Goal: Information Seeking & Learning: Learn about a topic

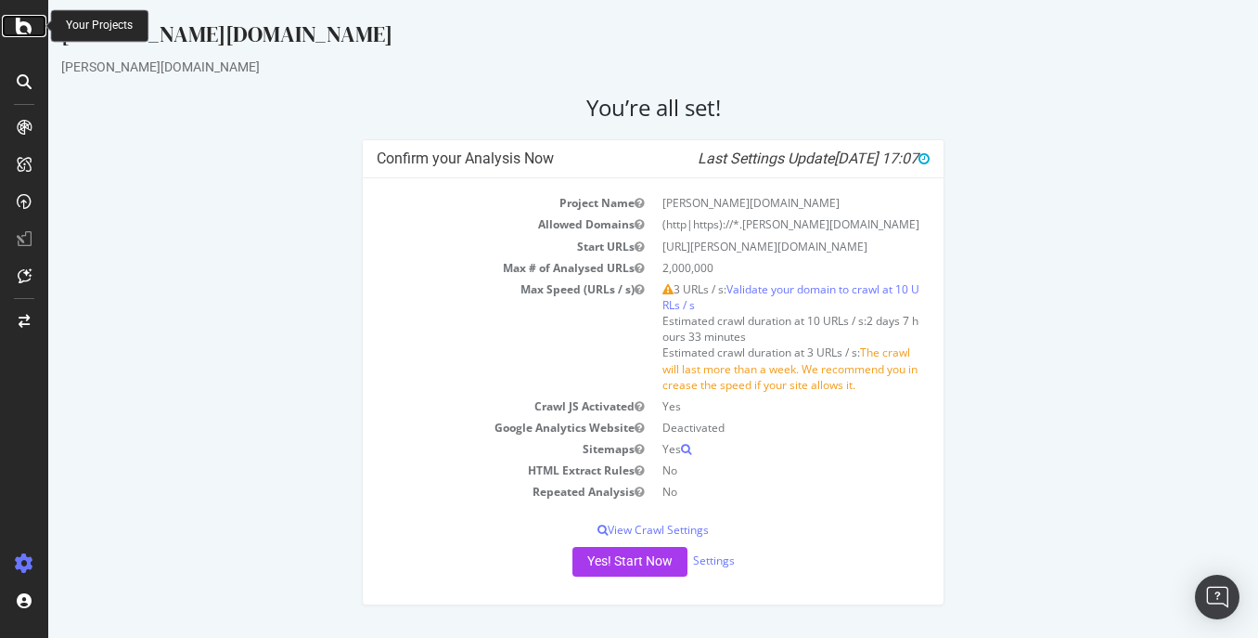
click at [23, 26] on icon at bounding box center [24, 26] width 17 height 22
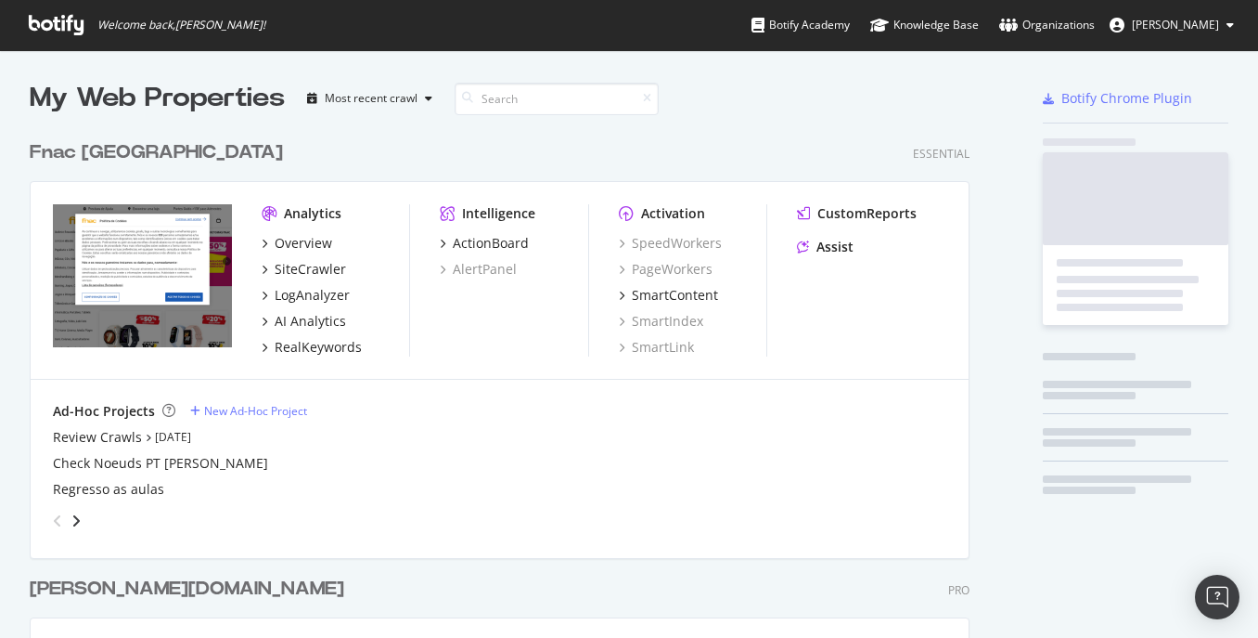
scroll to position [624, 1230]
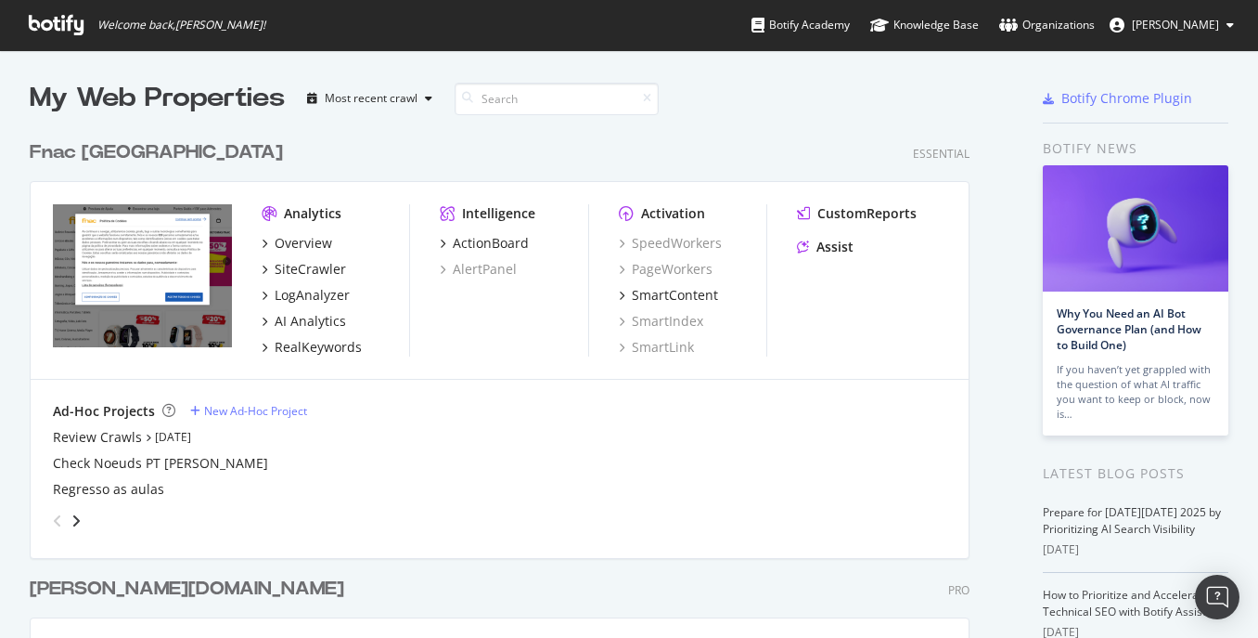
click at [306, 217] on div "Analytics" at bounding box center [313, 213] width 58 height 19
click at [303, 234] on div "Overview" at bounding box center [304, 243] width 58 height 19
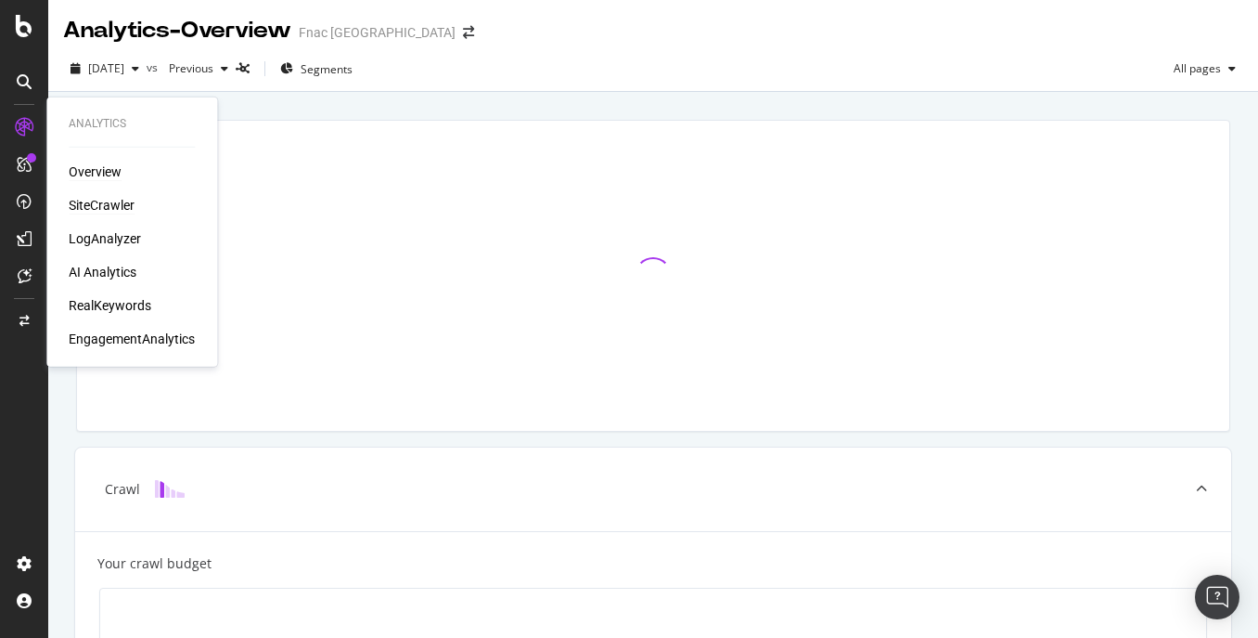
click at [90, 207] on div "SiteCrawler" at bounding box center [102, 205] width 66 height 19
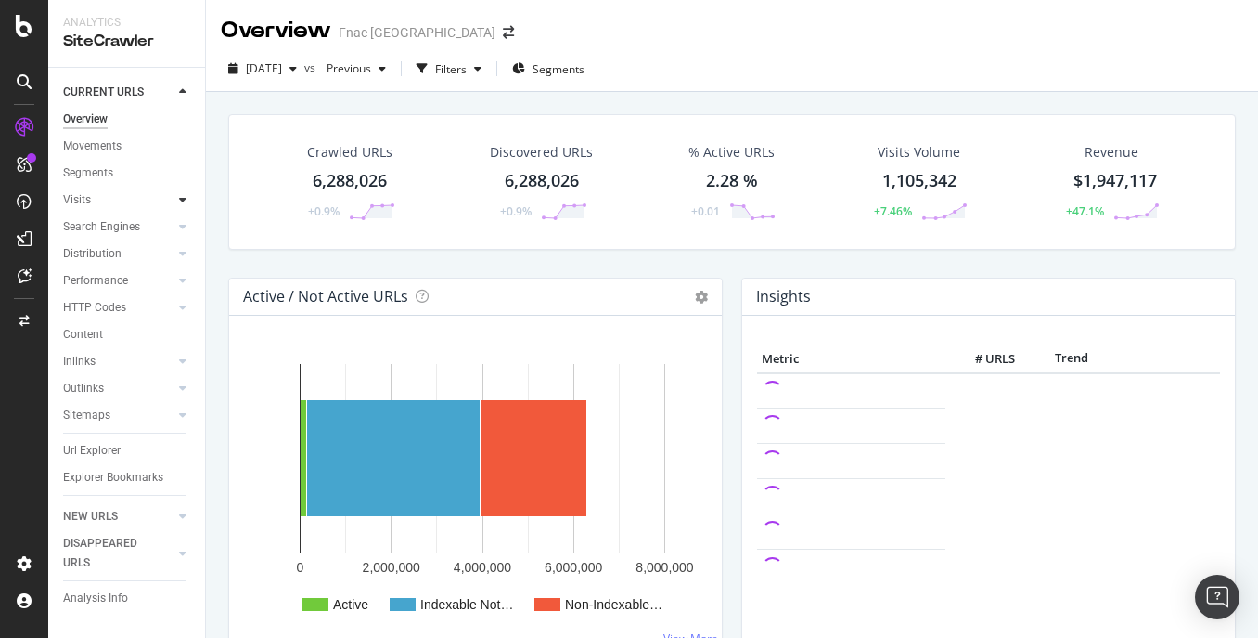
click at [187, 196] on div at bounding box center [183, 199] width 19 height 19
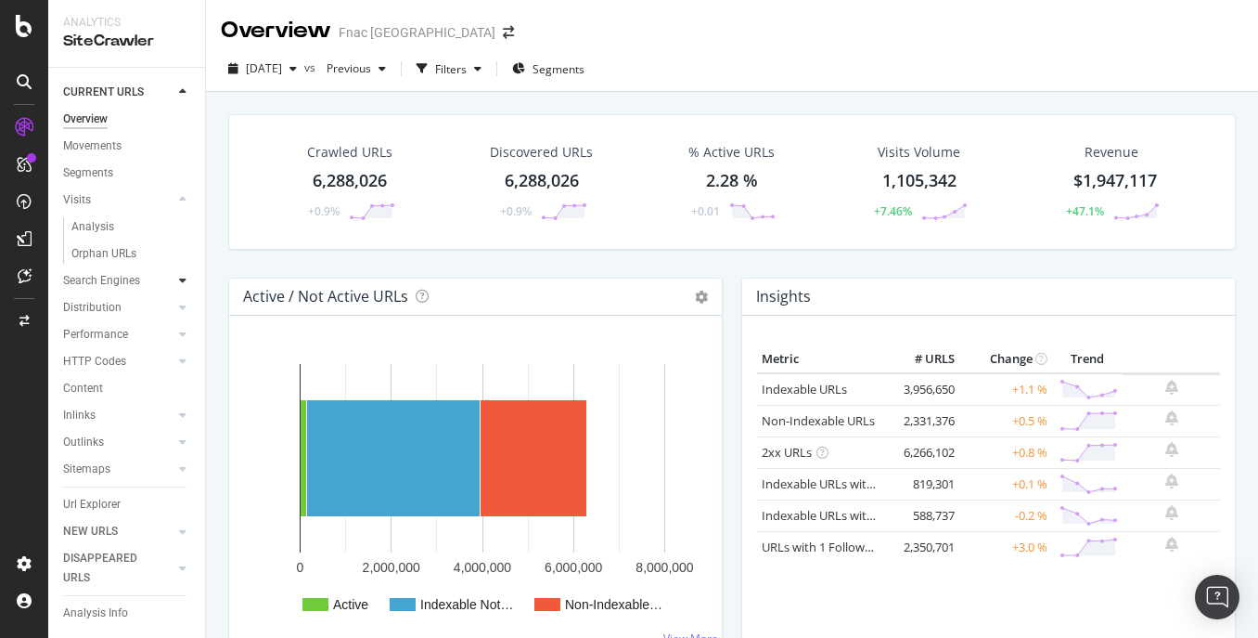
click at [179, 284] on icon at bounding box center [182, 280] width 7 height 11
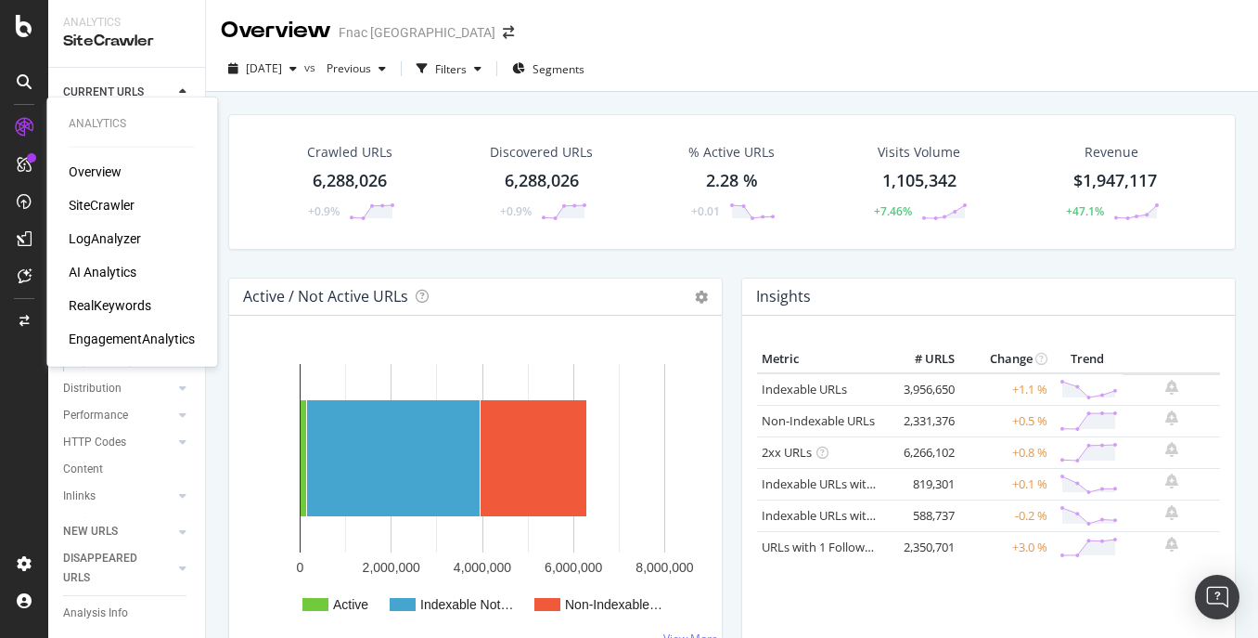
click at [108, 237] on div "LogAnalyzer" at bounding box center [105, 238] width 72 height 19
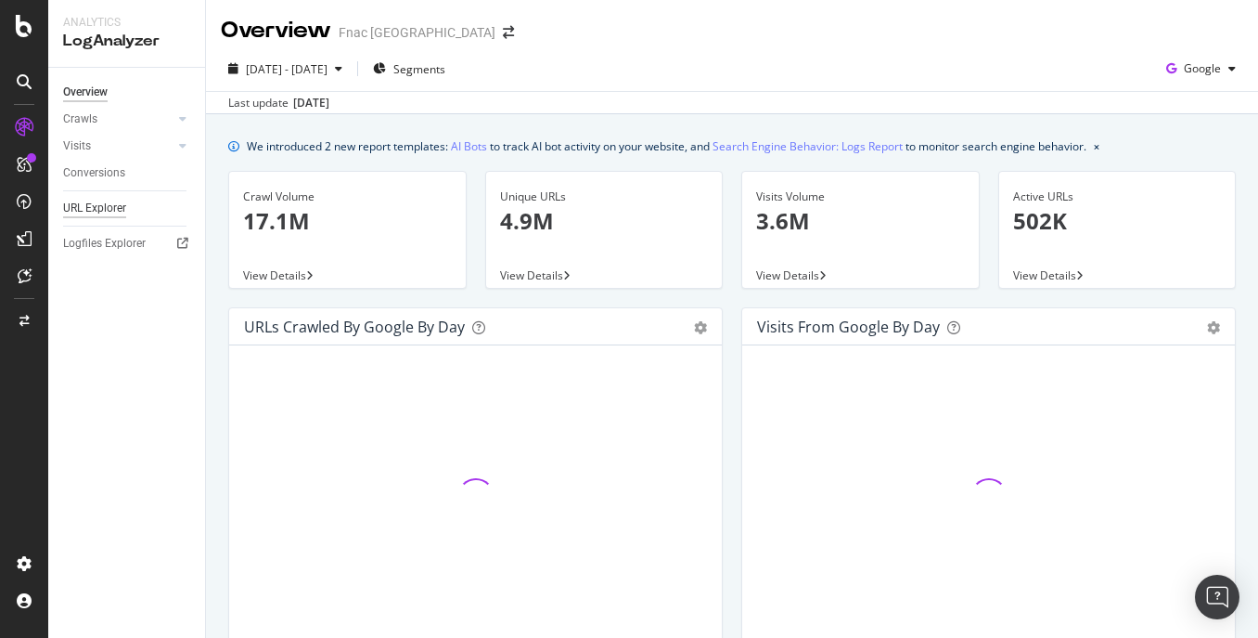
click at [119, 210] on div "URL Explorer" at bounding box center [94, 208] width 63 height 19
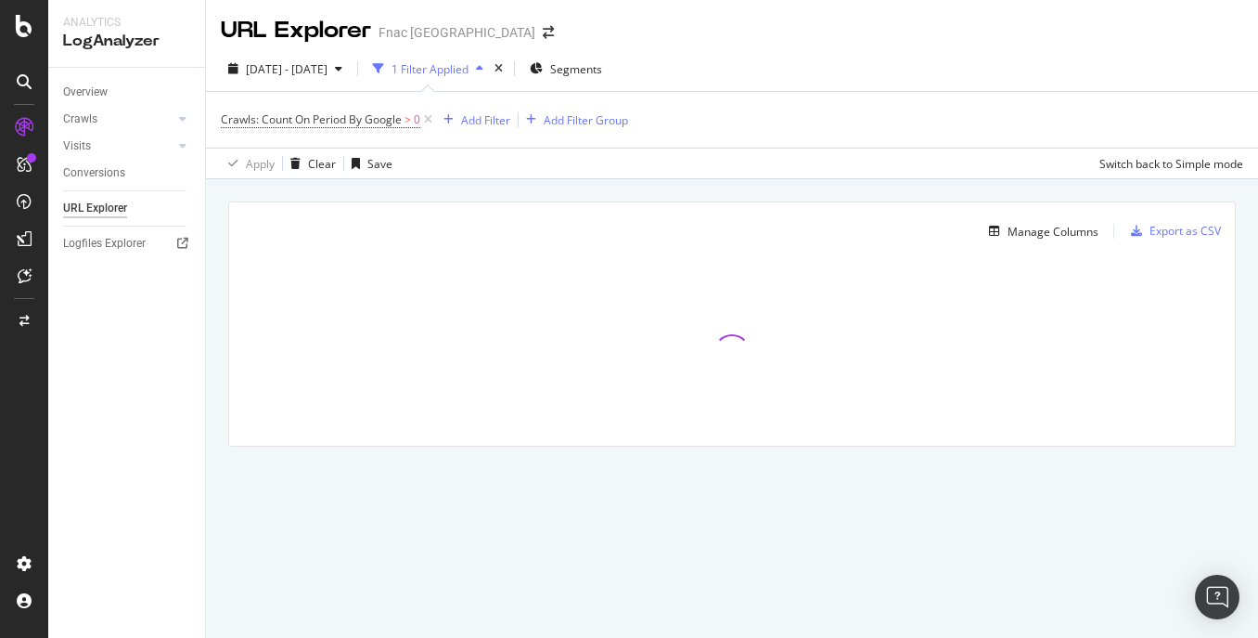
click at [973, 148] on div "Apply Clear Save Switch back to Simple mode" at bounding box center [732, 163] width 1052 height 31
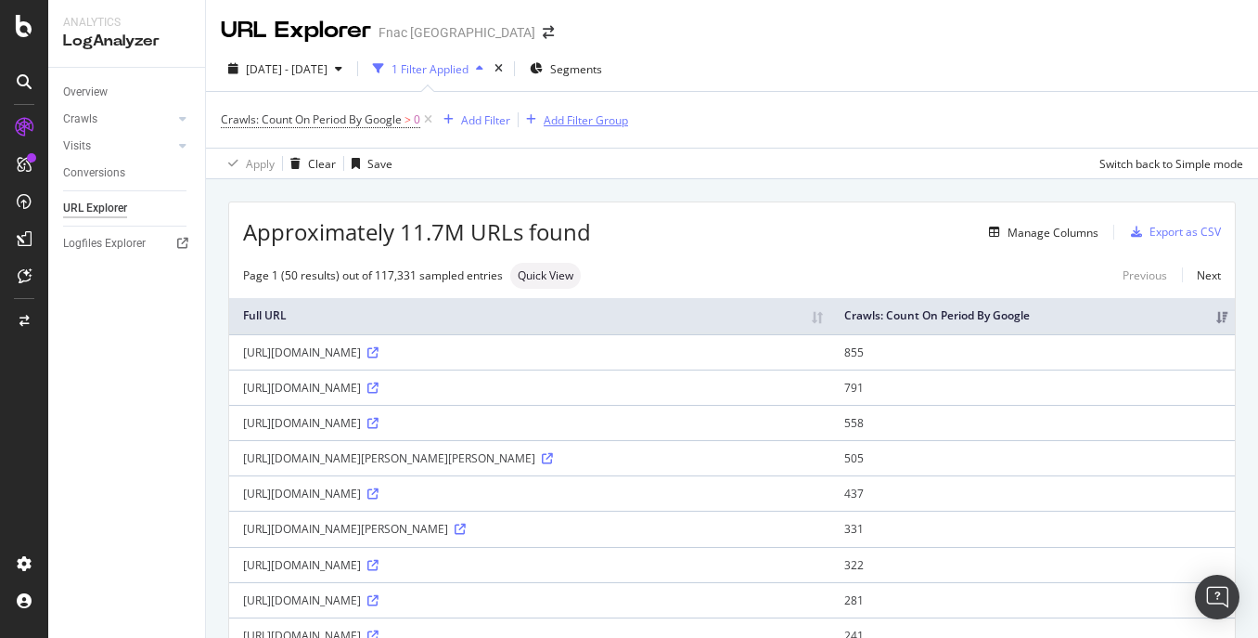
click at [578, 125] on div "Add Filter Group" at bounding box center [586, 120] width 84 height 16
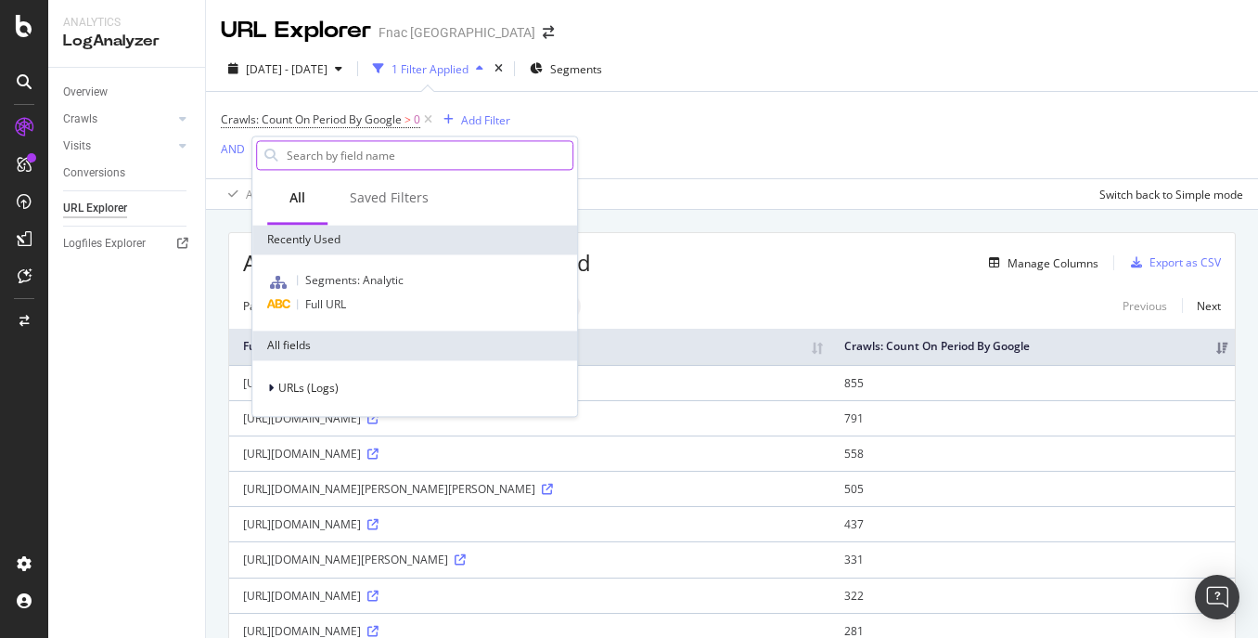
click at [375, 155] on input "text" at bounding box center [429, 155] width 288 height 28
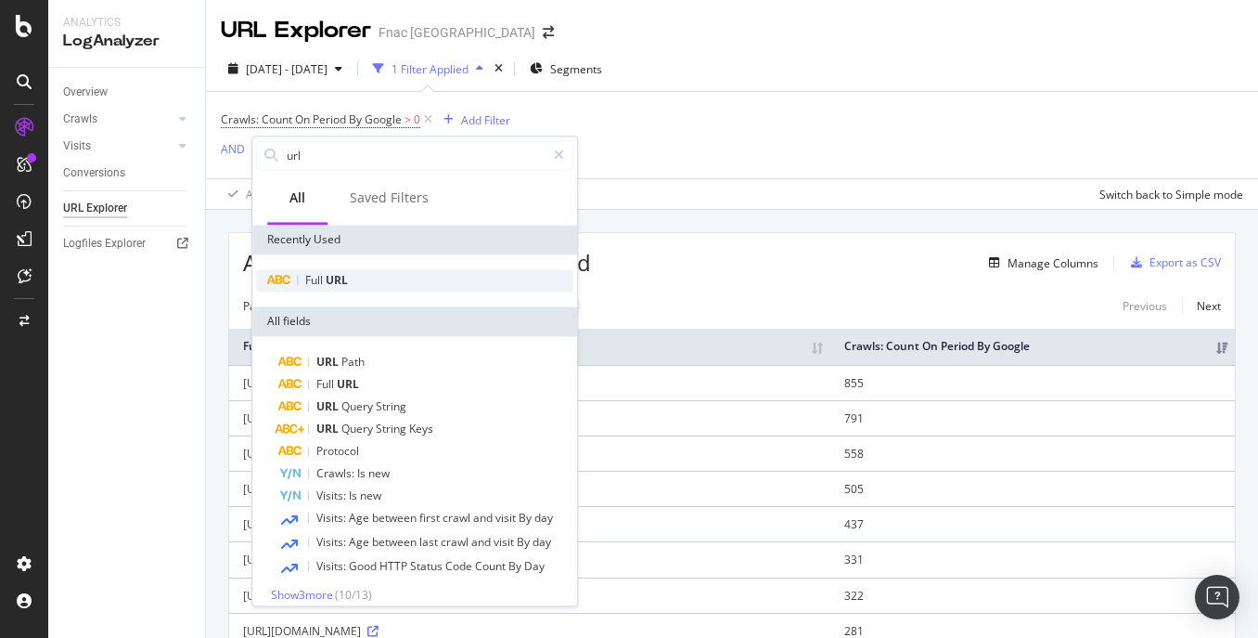
type input "url"
click at [389, 277] on div "Full URL" at bounding box center [414, 280] width 317 height 22
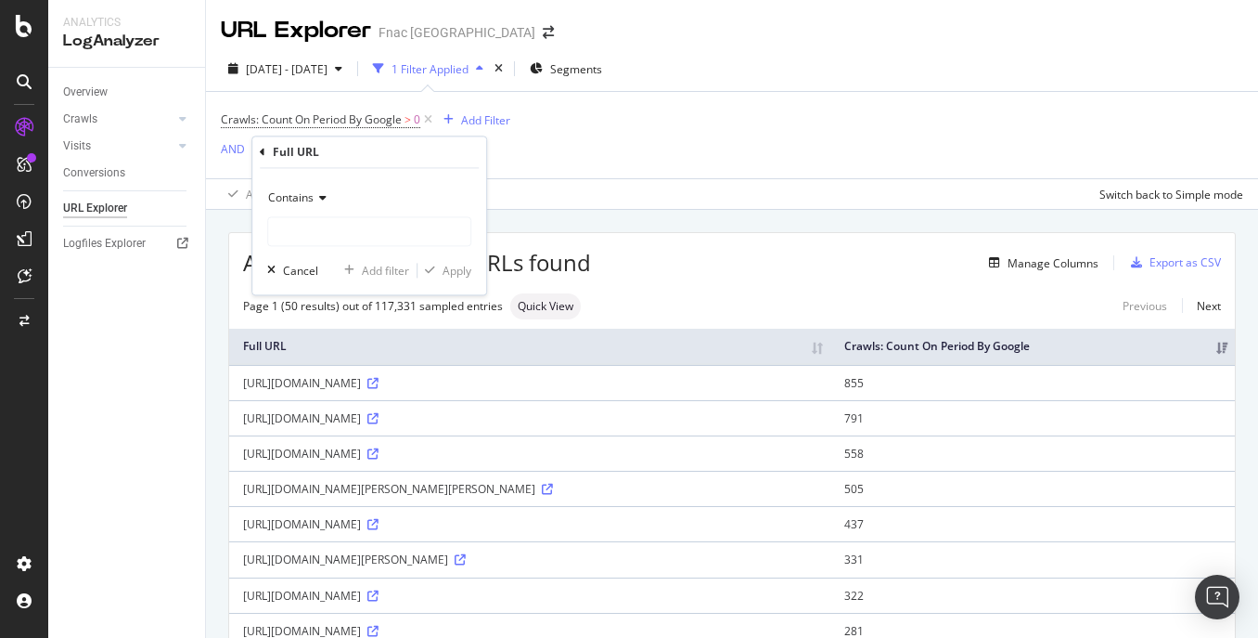
click at [314, 189] on div "Contains" at bounding box center [369, 199] width 204 height 30
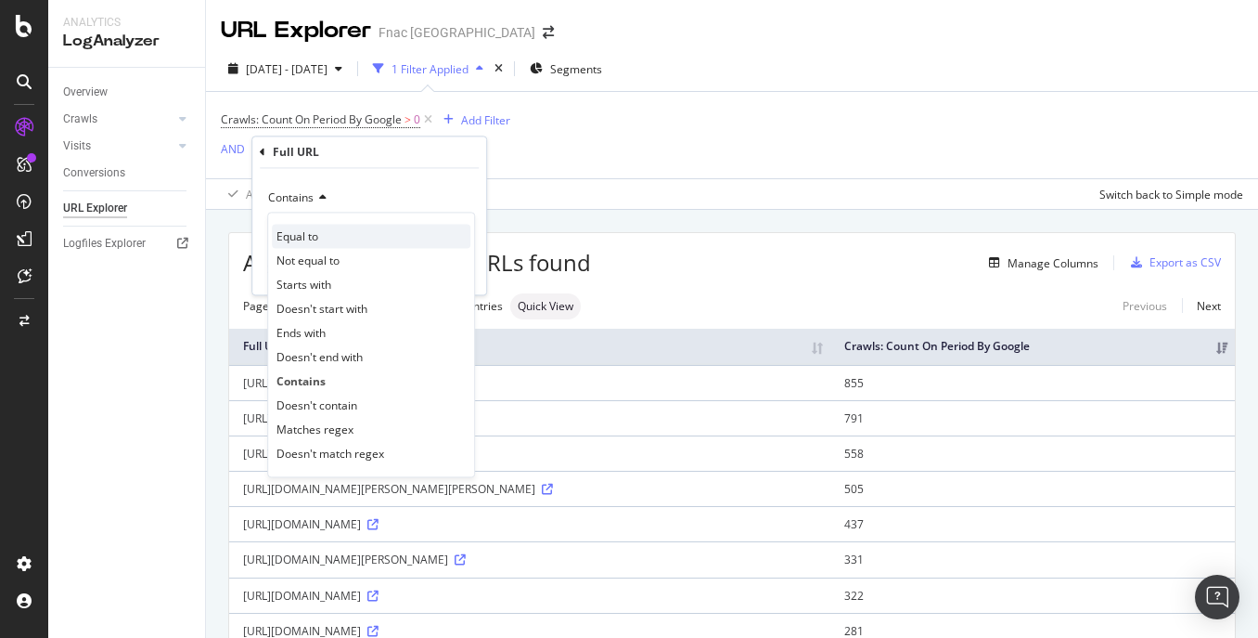
click at [331, 240] on div "Equal to" at bounding box center [371, 237] width 199 height 24
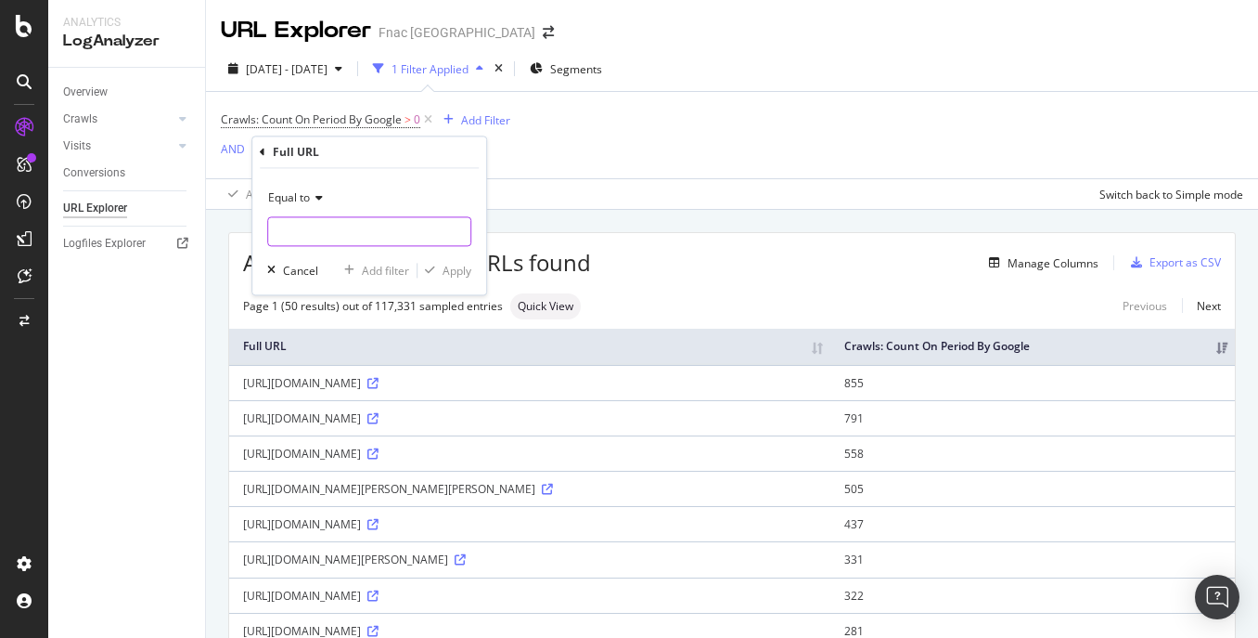
click at [327, 232] on input "text" at bounding box center [369, 232] width 202 height 30
paste input "[URL][DOMAIN_NAME]"
type input "[URL][DOMAIN_NAME]"
click at [479, 279] on div "Equal to [URL][DOMAIN_NAME] Cancel Add filter Apply" at bounding box center [369, 232] width 234 height 126
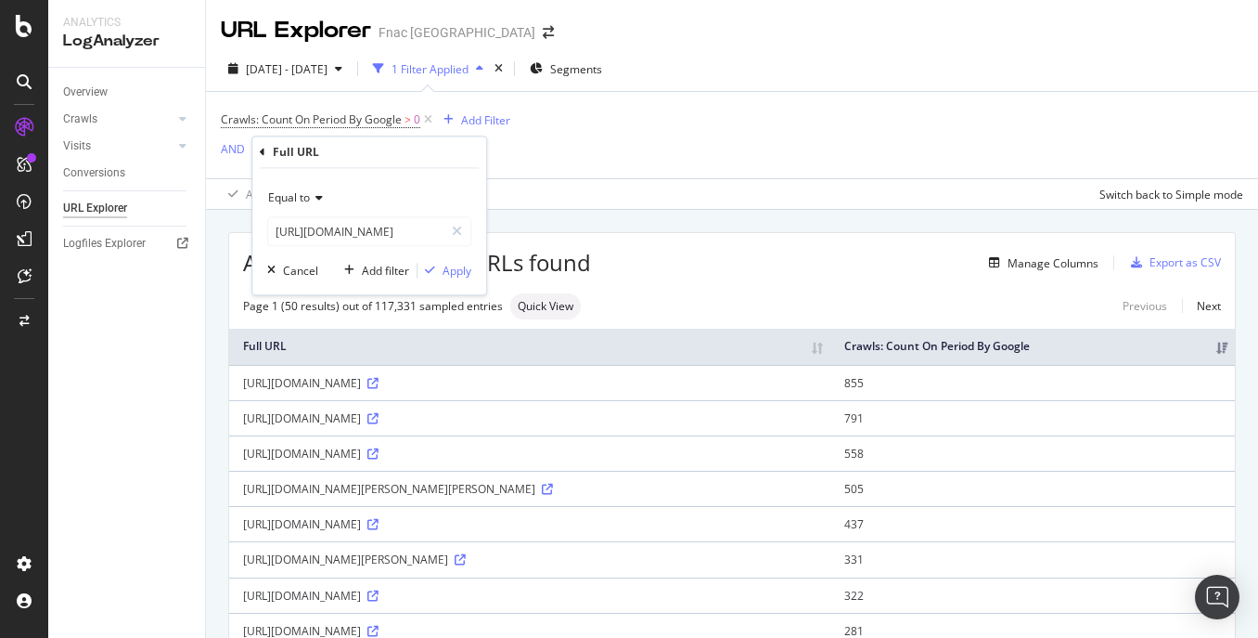
scroll to position [0, 0]
click at [467, 274] on div "Apply" at bounding box center [457, 271] width 29 height 16
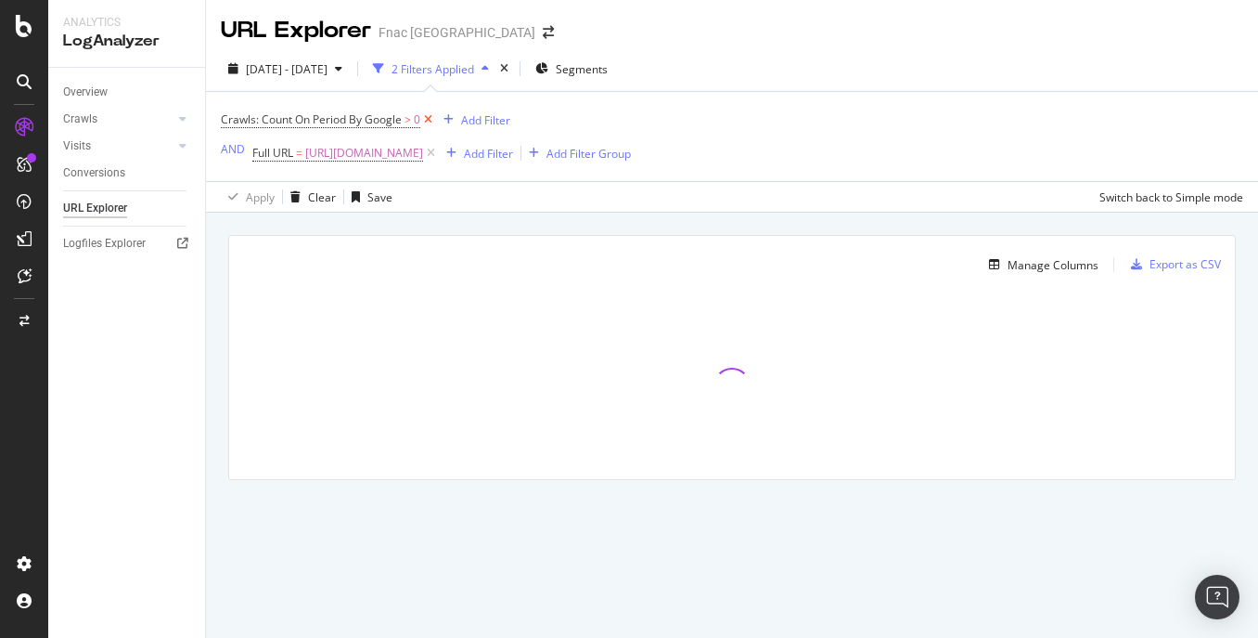
click at [434, 118] on icon at bounding box center [428, 119] width 16 height 19
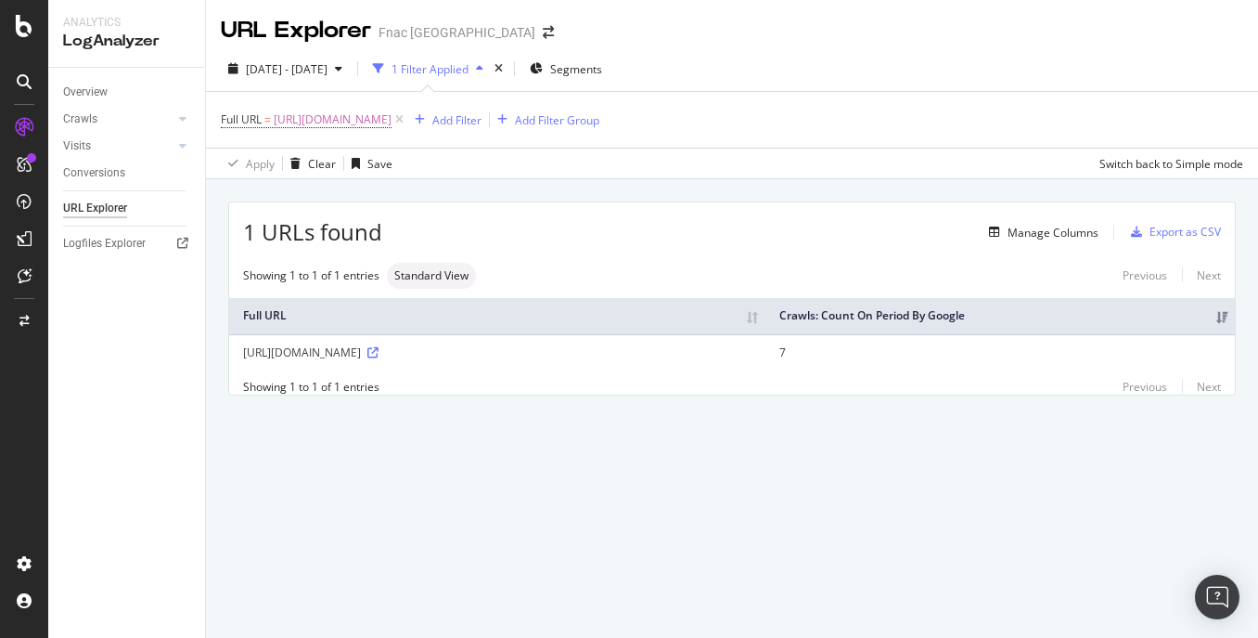
click at [840, 348] on td "7" at bounding box center [1001, 351] width 470 height 35
click at [828, 341] on td "7" at bounding box center [1001, 351] width 470 height 35
click at [1009, 355] on td "7" at bounding box center [1001, 351] width 470 height 35
click at [1031, 237] on div "Manage Columns" at bounding box center [1053, 233] width 91 height 16
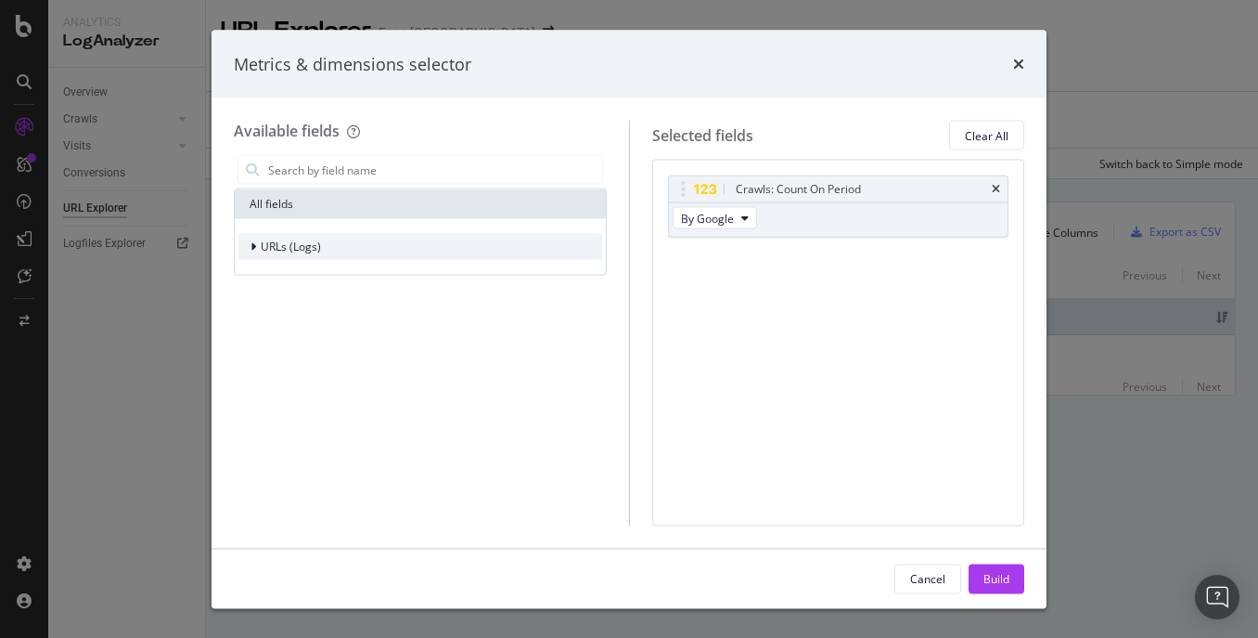
click at [251, 249] on icon "modal" at bounding box center [254, 246] width 6 height 11
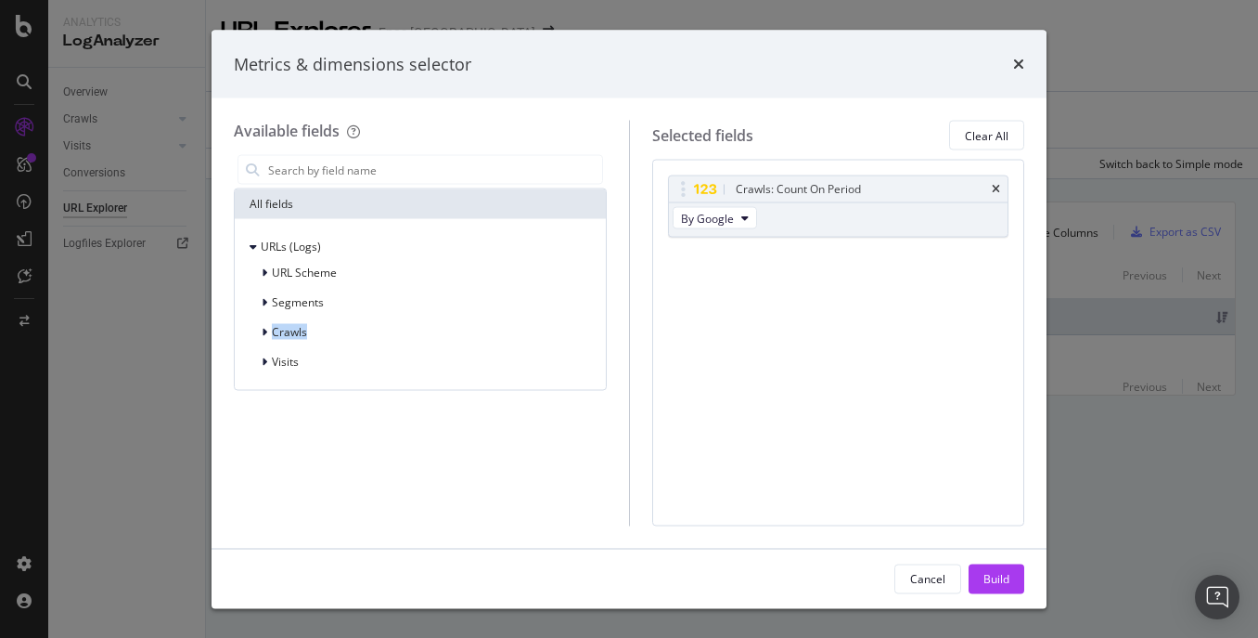
drag, startPoint x: 270, startPoint y: 334, endPoint x: 215, endPoint y: 380, distance: 71.8
click at [213, 378] on div "Available fields All fields URLs (Logs) URL Scheme Segments Crawls Visits Selec…" at bounding box center [629, 322] width 835 height 449
click at [274, 411] on div "All fields URLs (Logs) URL Scheme Segments Crawls Visits" at bounding box center [420, 338] width 373 height 374
click at [262, 365] on icon "modal" at bounding box center [265, 361] width 6 height 11
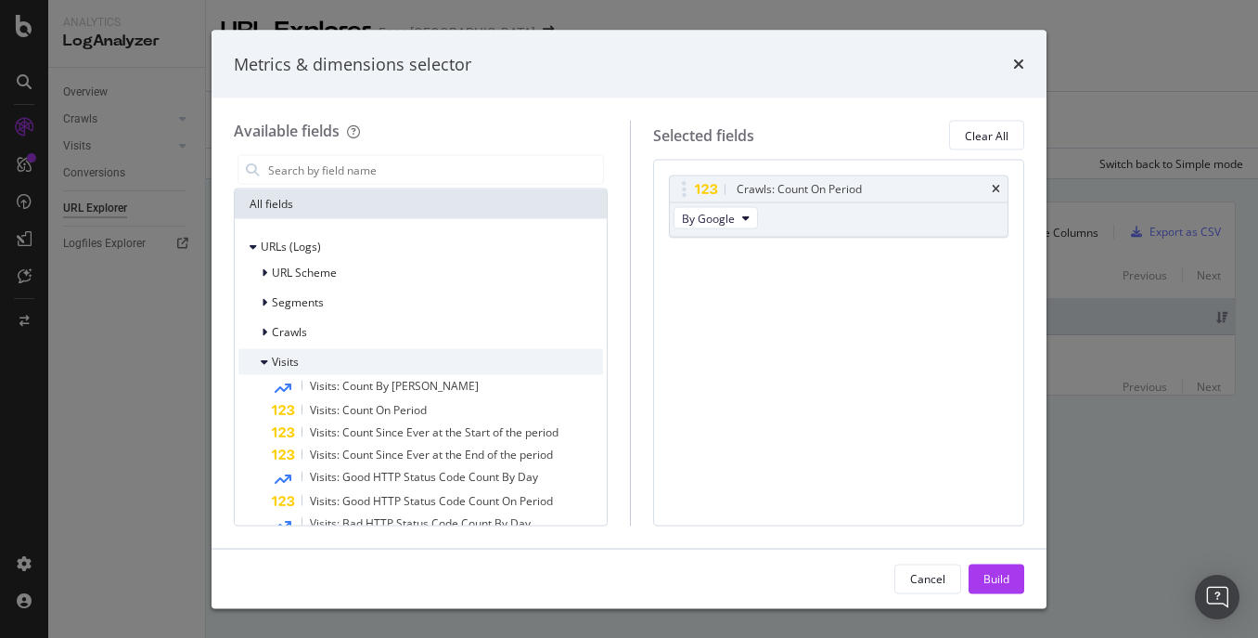
click at [267, 356] on icon "modal" at bounding box center [264, 361] width 7 height 11
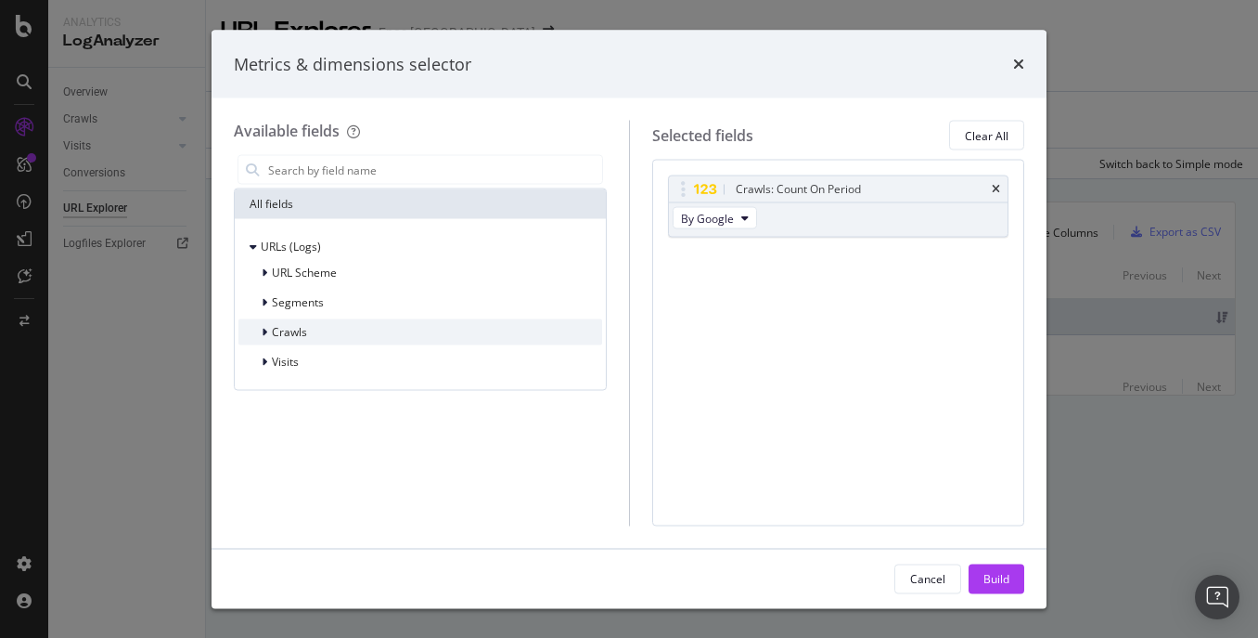
click at [268, 334] on div "modal" at bounding box center [266, 332] width 11 height 19
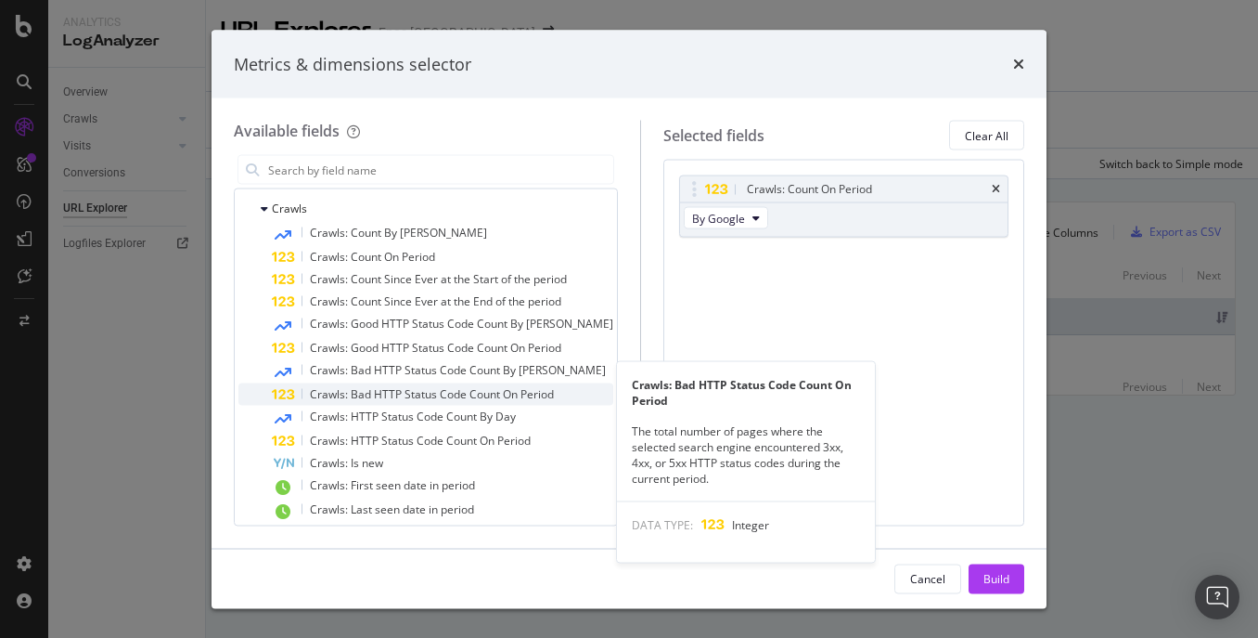
scroll to position [213, 0]
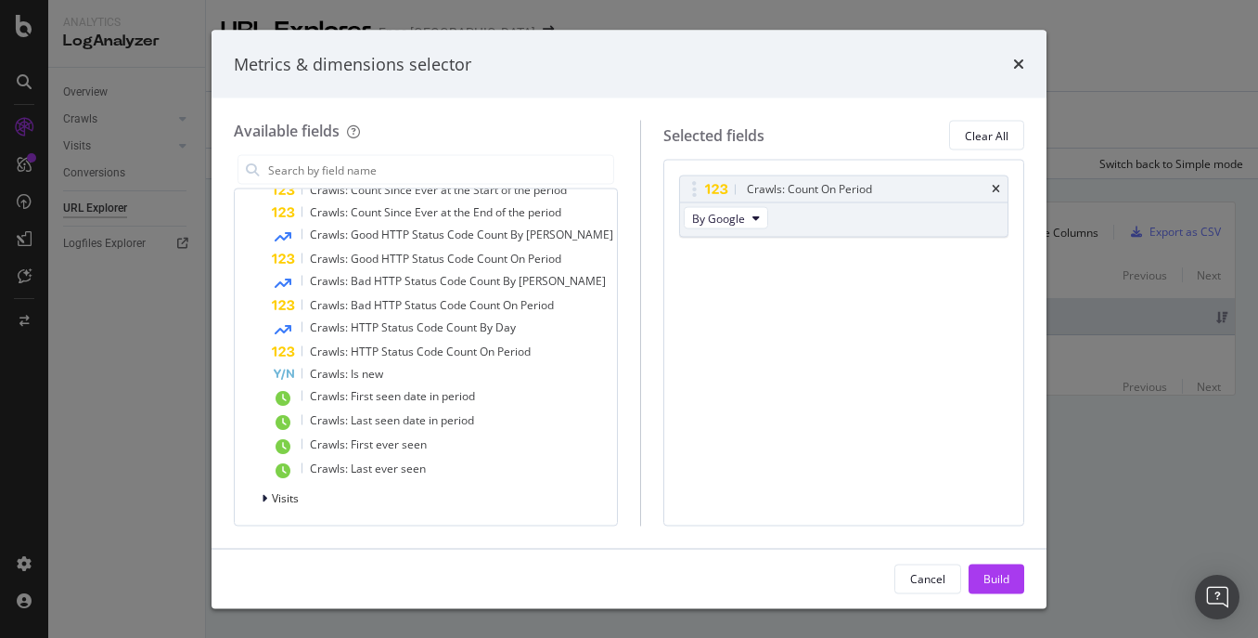
click at [791, 353] on div "Crawls: Count On Period By Google You can use this field as a To pick up a drag…" at bounding box center [843, 343] width 361 height 366
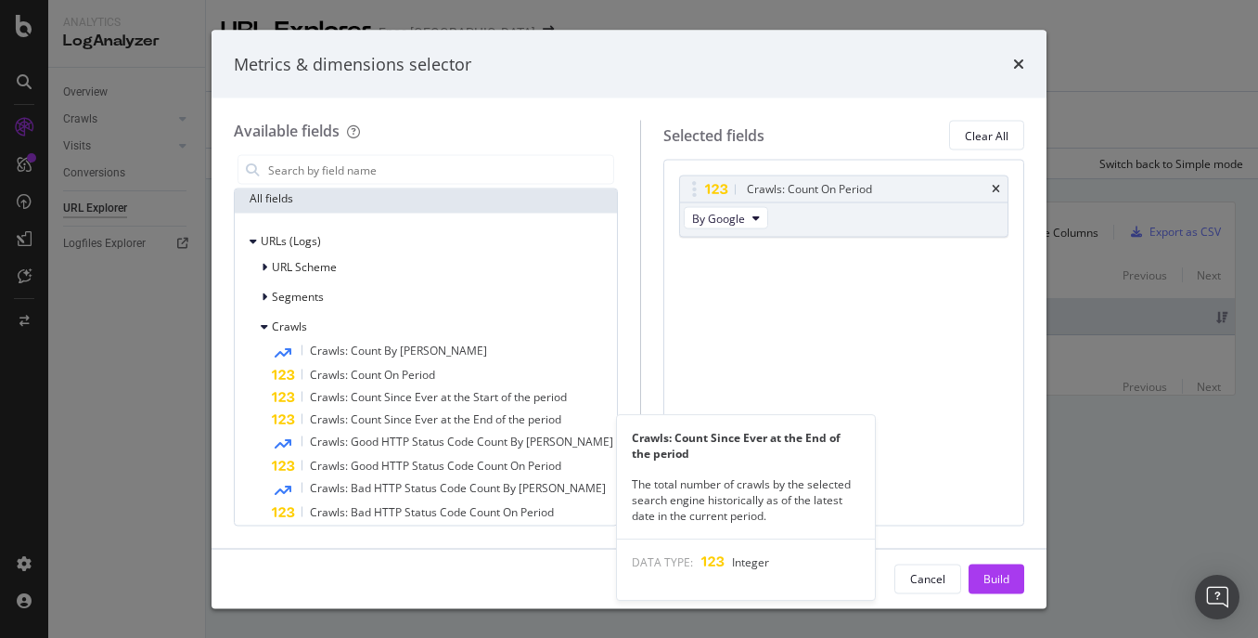
scroll to position [0, 0]
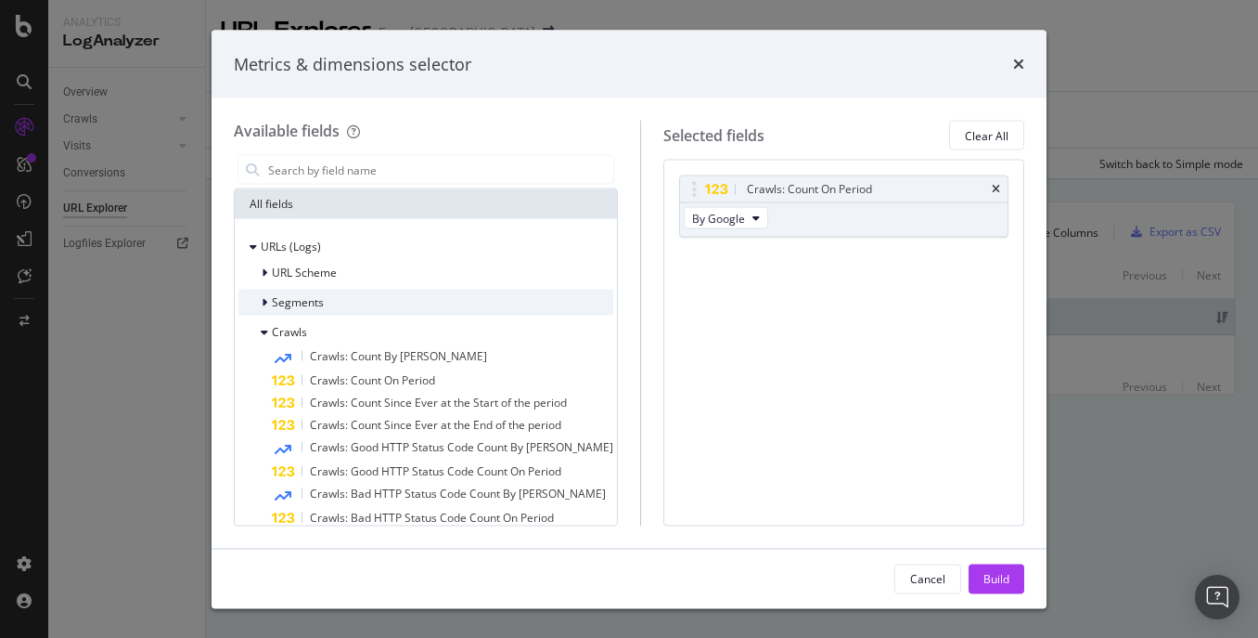
click at [278, 300] on span "Segments" at bounding box center [298, 302] width 52 height 16
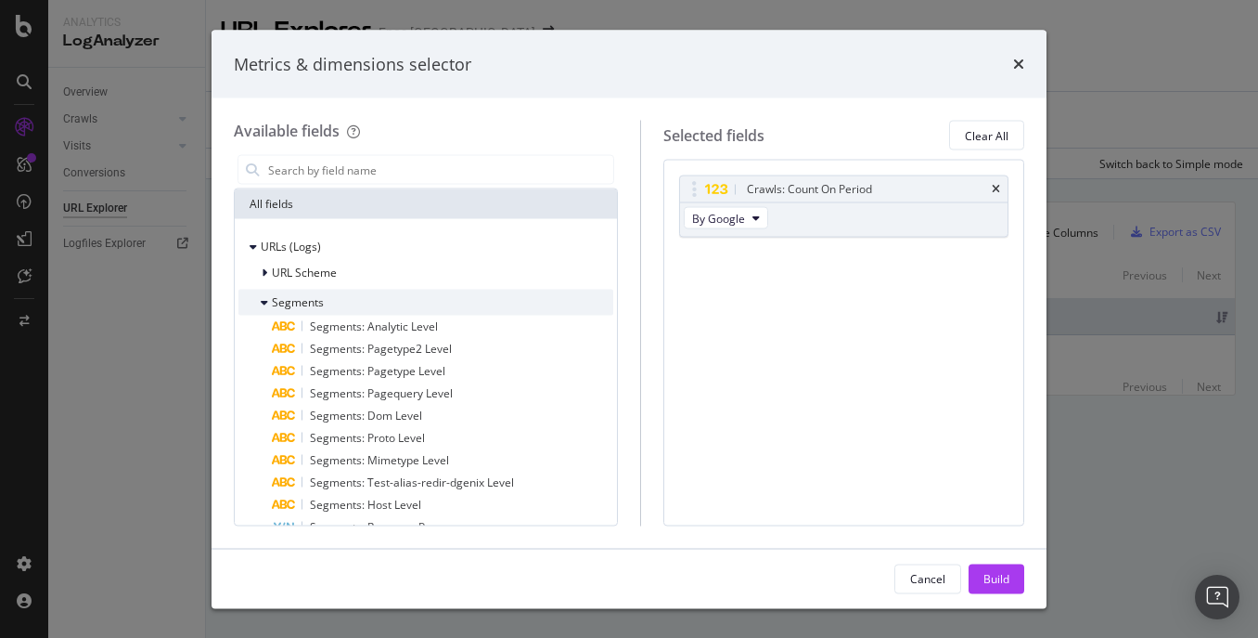
click at [278, 300] on span "Segments" at bounding box center [298, 302] width 52 height 16
